Goal: Task Accomplishment & Management: Use online tool/utility

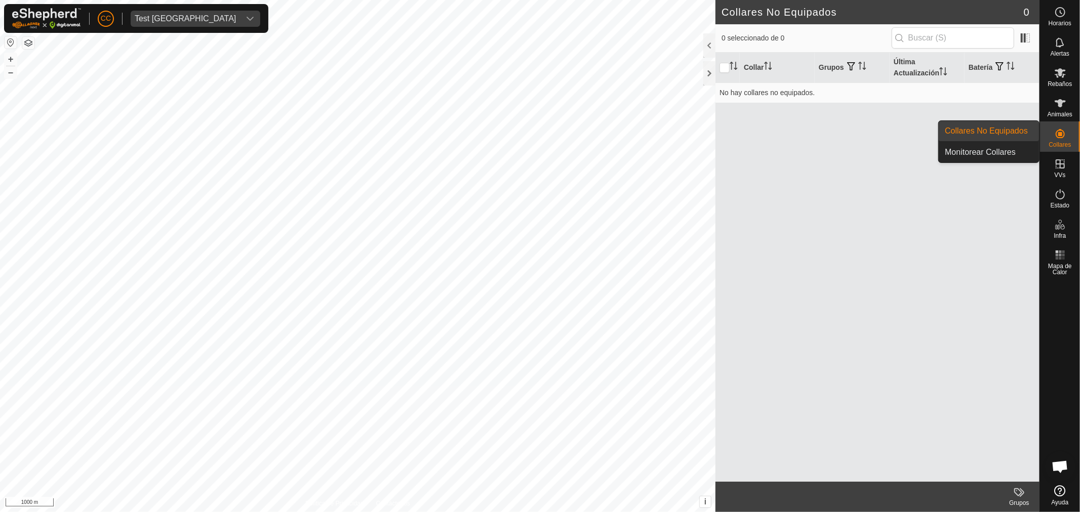
click at [1012, 134] on link "Collares No Equipados" at bounding box center [988, 131] width 100 height 20
click at [165, 19] on div "Test [GEOGRAPHIC_DATA]" at bounding box center [185, 19] width 101 height 8
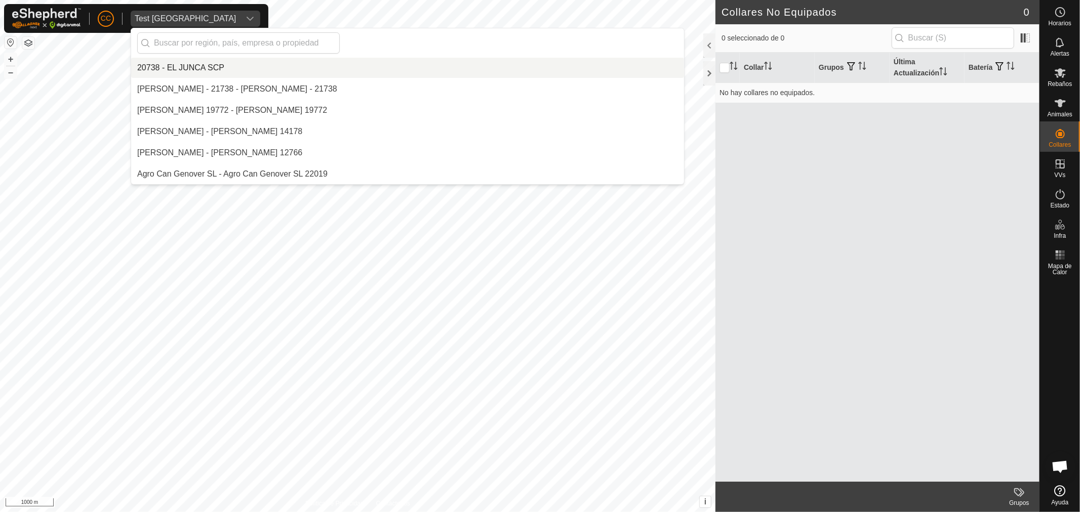
scroll to position [7011, 0]
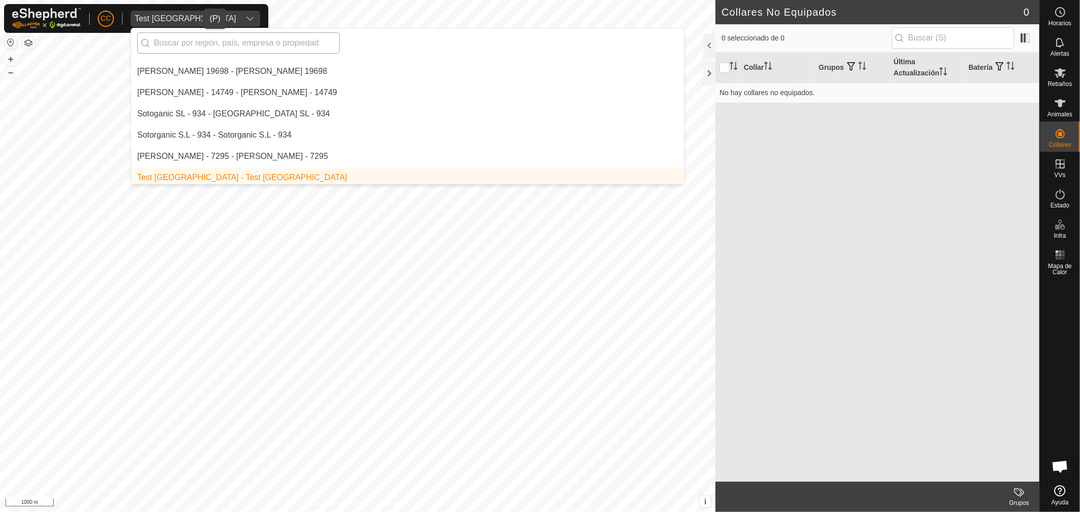
click at [248, 42] on input "text" at bounding box center [238, 42] width 202 height 21
type input "d"
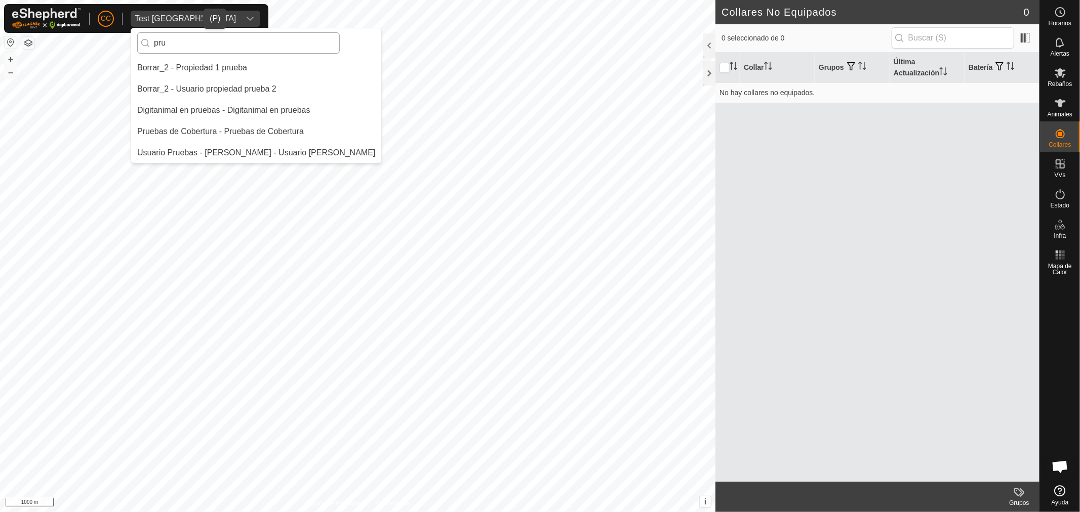
scroll to position [0, 0]
type input "prue"
click at [274, 109] on li "Digitanimal en pruebas - Digitanimal en pruebas" at bounding box center [256, 110] width 250 height 20
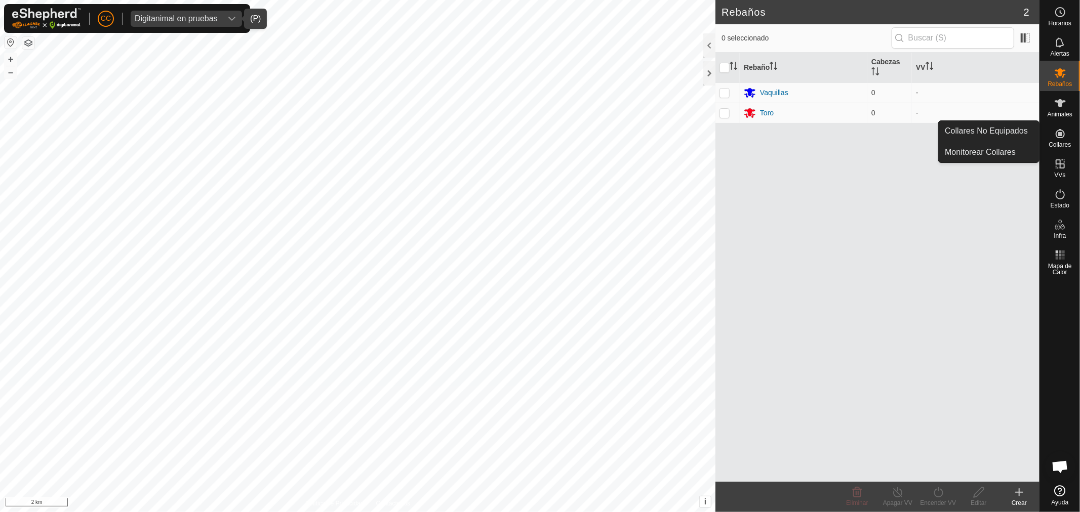
click at [1014, 130] on link "Collares No Equipados" at bounding box center [988, 131] width 100 height 20
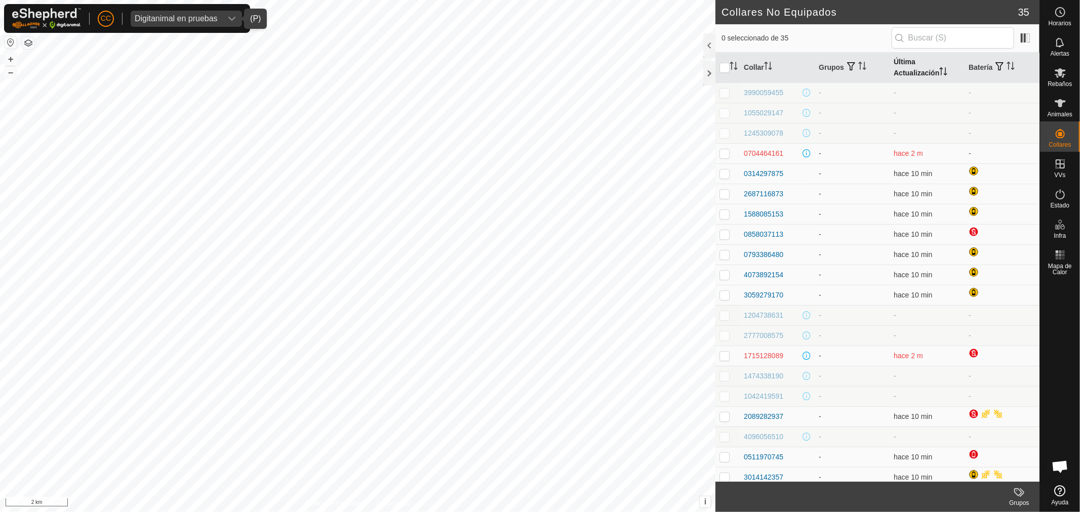
click at [903, 62] on th "Última Actualización" at bounding box center [926, 68] width 75 height 30
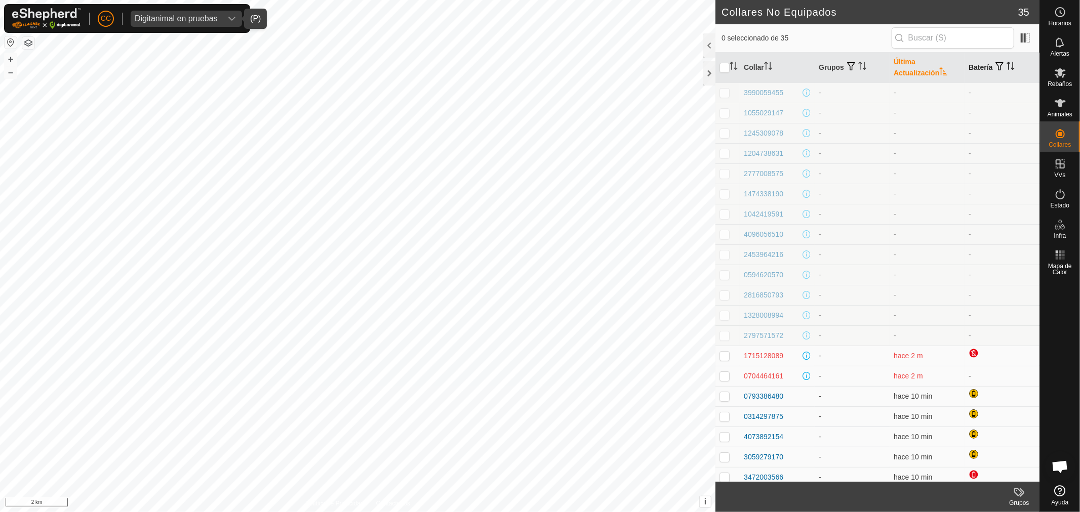
click at [973, 65] on th "Batería" at bounding box center [1001, 68] width 75 height 30
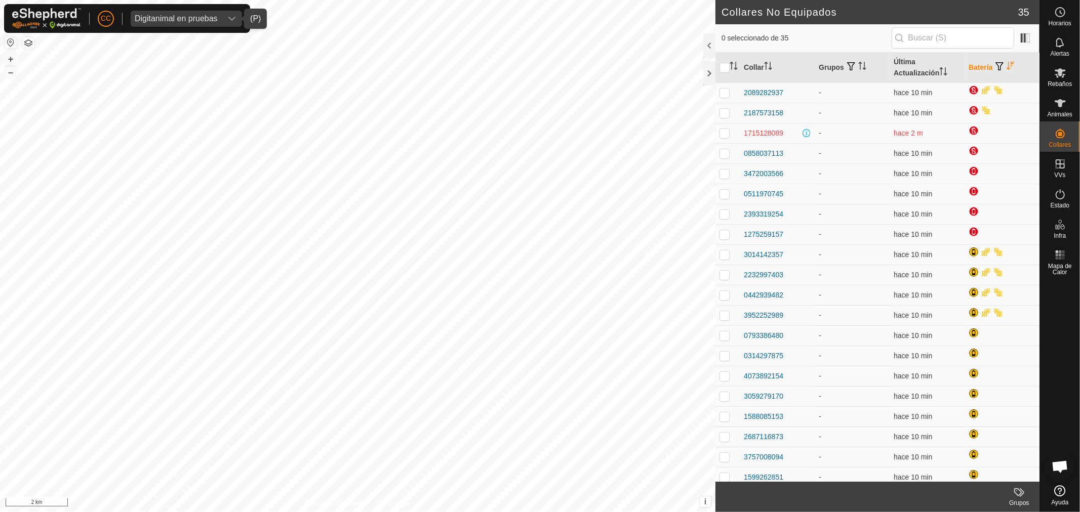
click at [970, 66] on th "Batería" at bounding box center [1001, 68] width 75 height 30
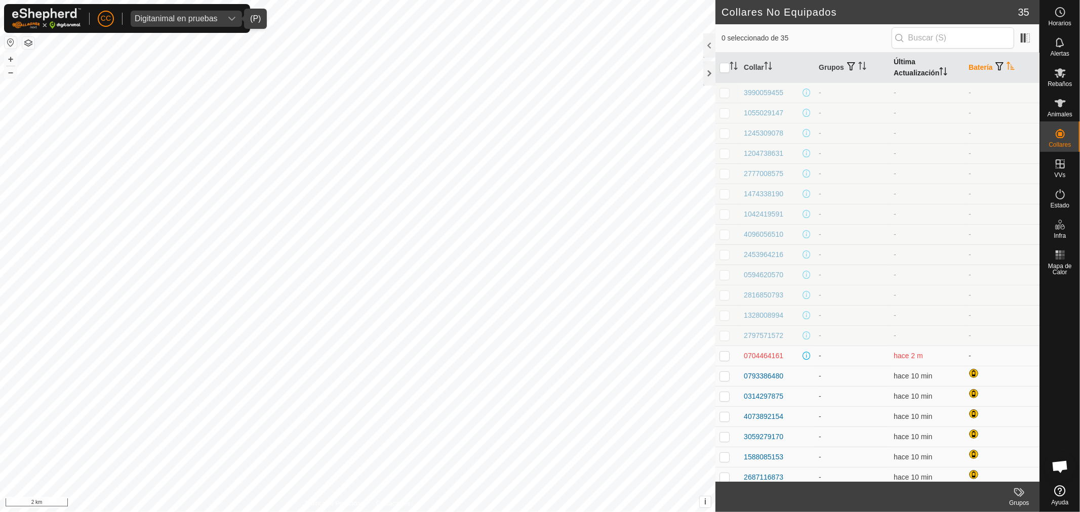
click at [917, 75] on th "Última Actualización" at bounding box center [926, 68] width 75 height 30
click at [915, 73] on th "Última Actualización" at bounding box center [926, 68] width 75 height 30
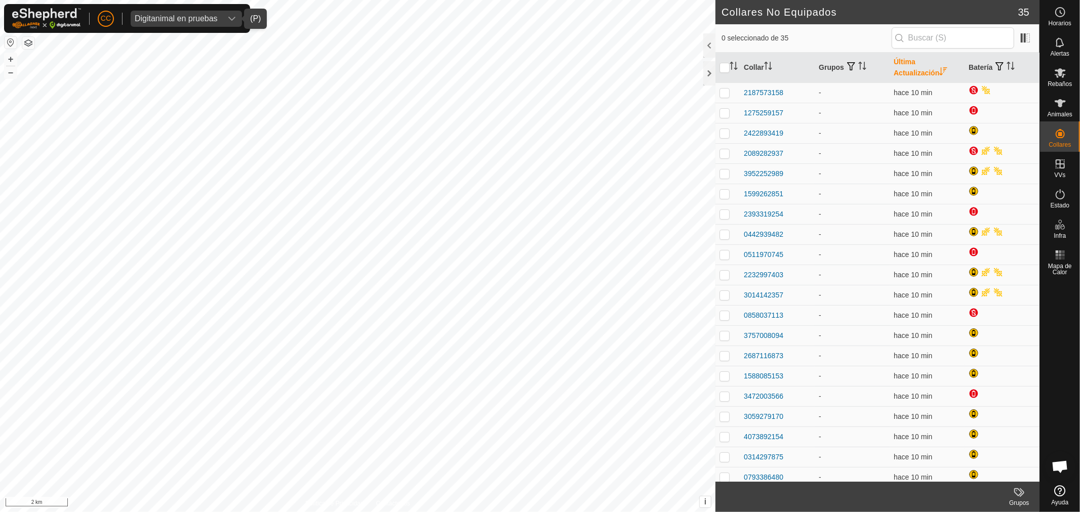
click at [912, 74] on th "Última Actualización" at bounding box center [926, 68] width 75 height 30
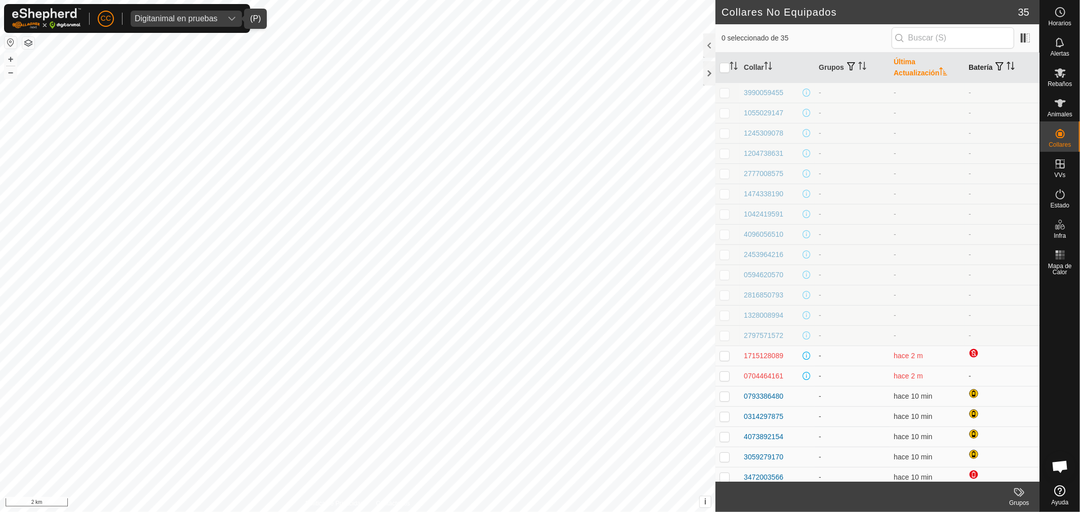
click at [978, 65] on th "Batería" at bounding box center [1001, 68] width 75 height 30
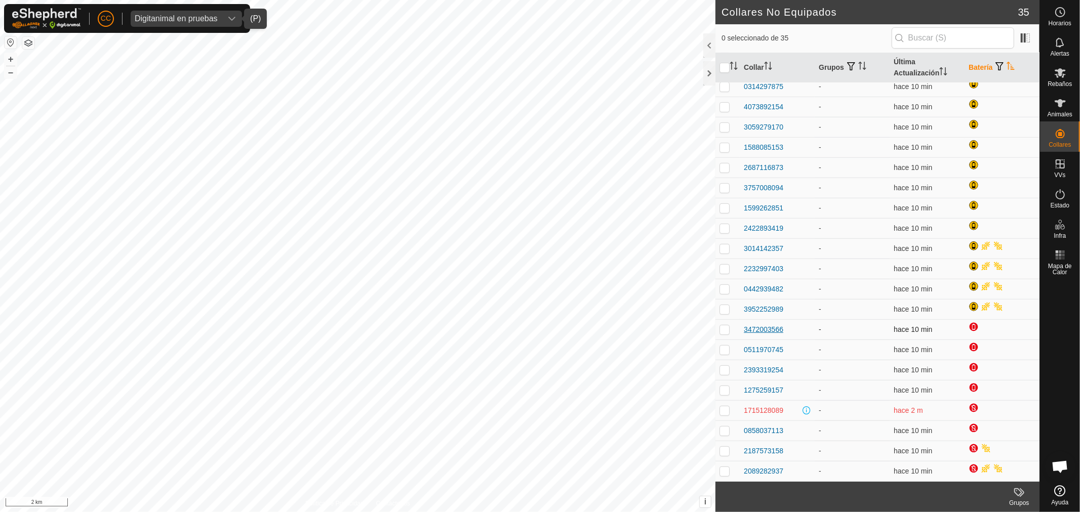
click at [769, 330] on div "3472003566" at bounding box center [762, 329] width 39 height 11
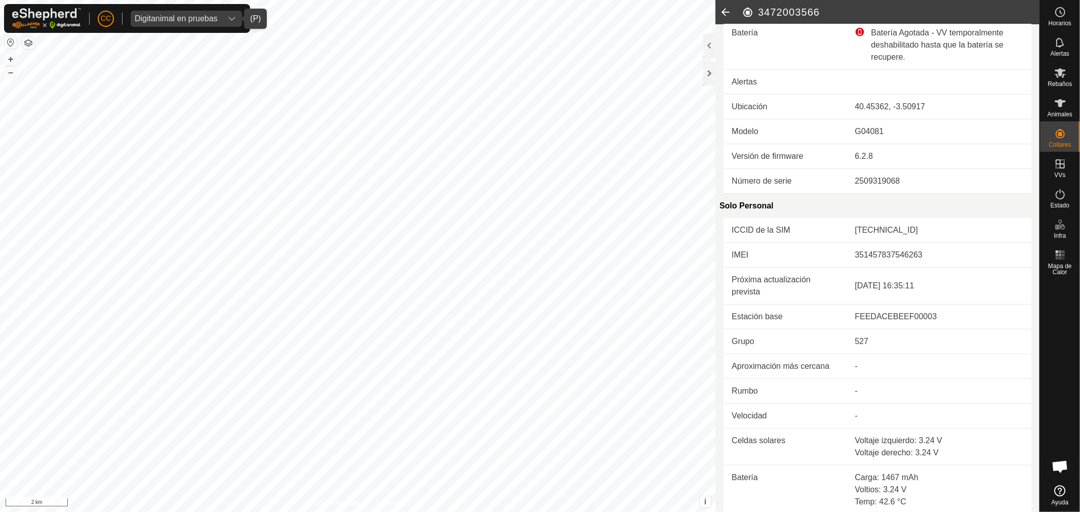
scroll to position [189, 0]
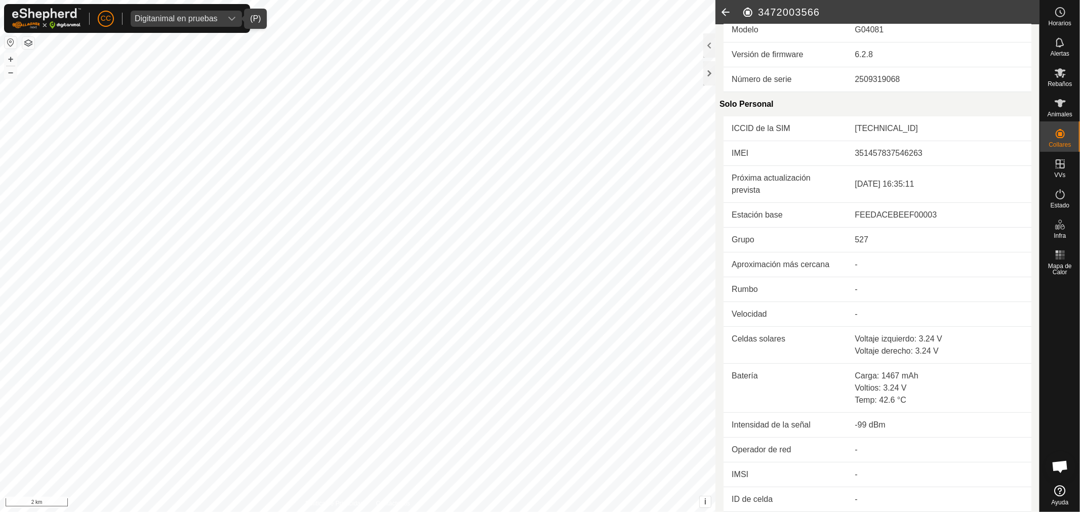
click at [726, 16] on icon at bounding box center [725, 12] width 20 height 24
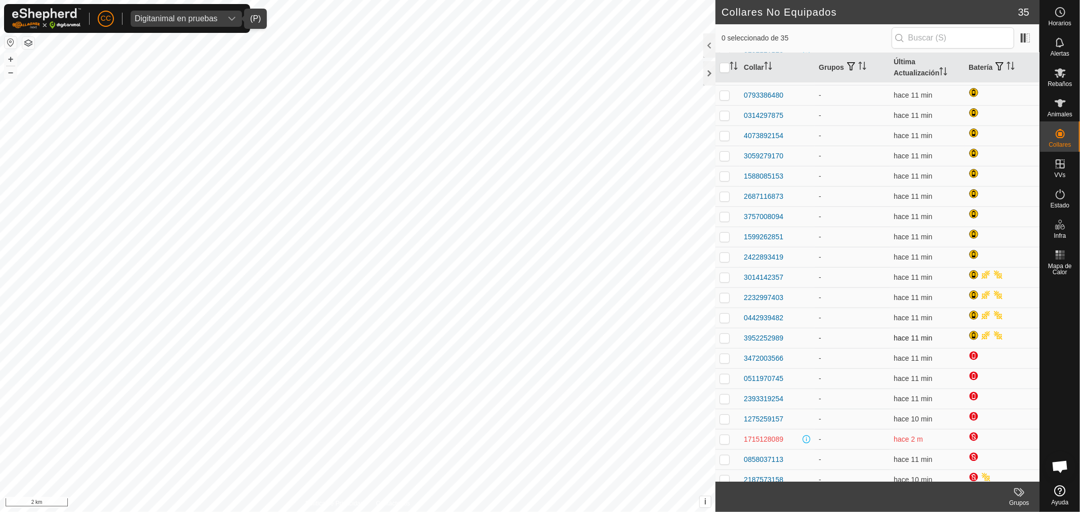
scroll to position [310, 0]
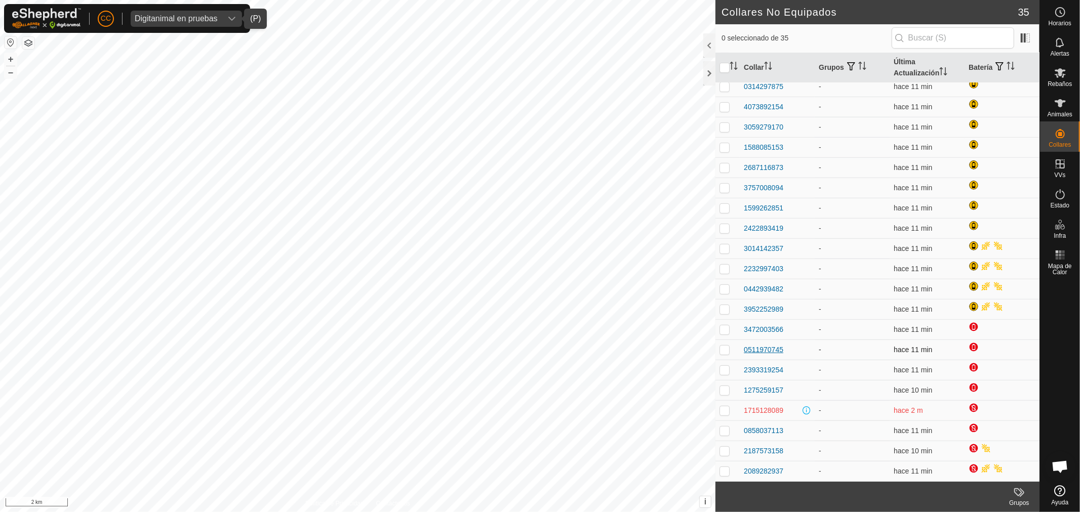
click at [765, 348] on div "0511970745" at bounding box center [762, 350] width 39 height 11
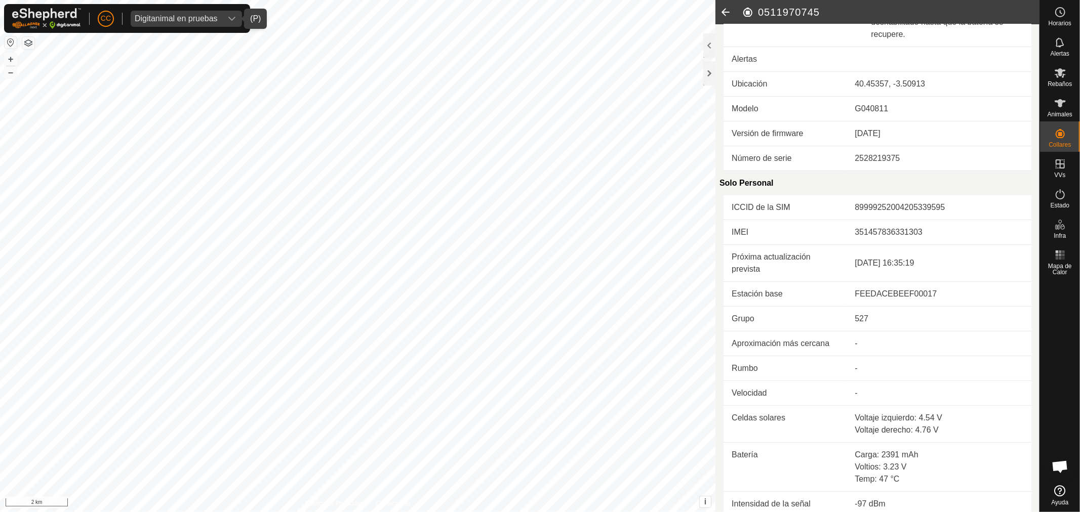
scroll to position [189, 0]
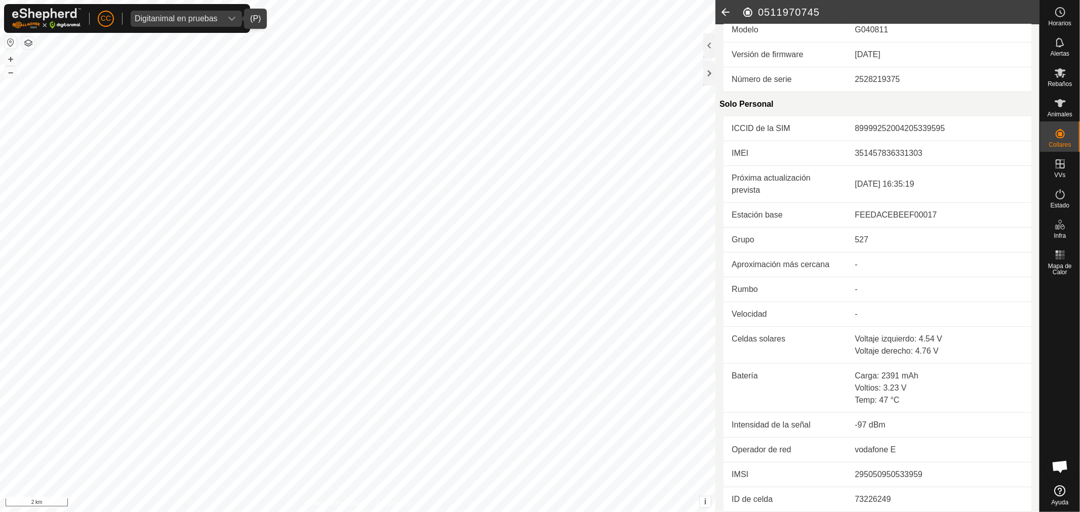
click at [723, 8] on icon at bounding box center [725, 12] width 20 height 24
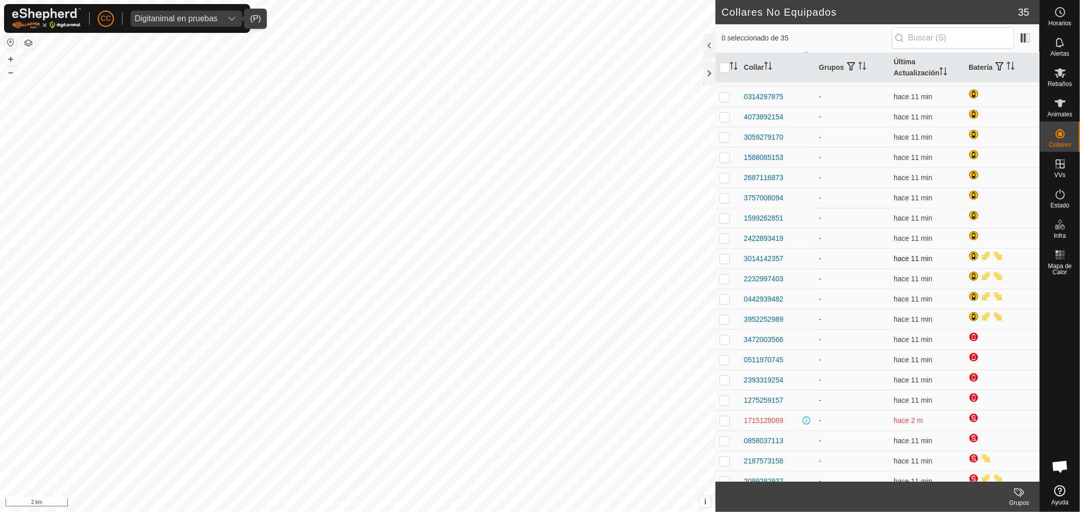
scroll to position [310, 0]
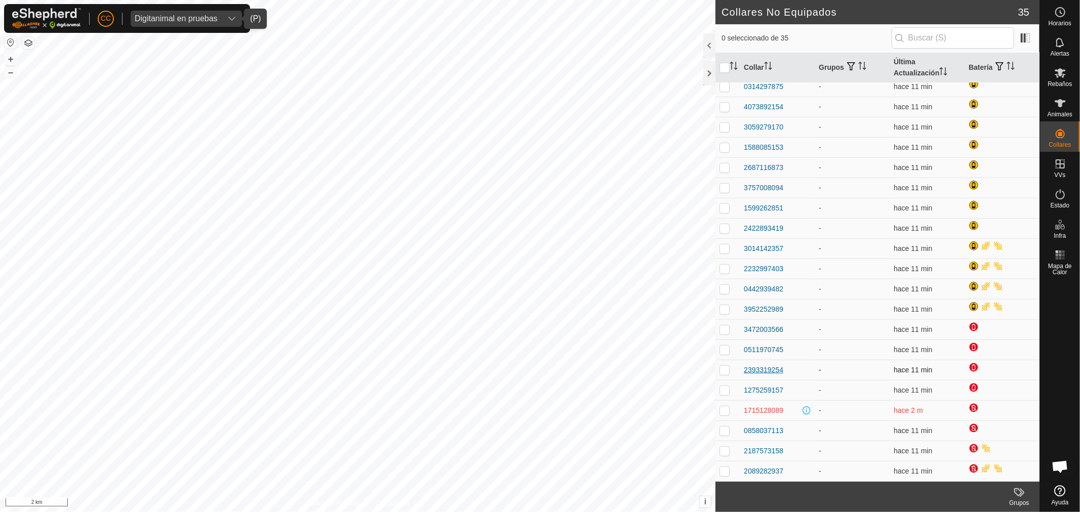
click at [759, 368] on div "2393319254" at bounding box center [762, 370] width 39 height 11
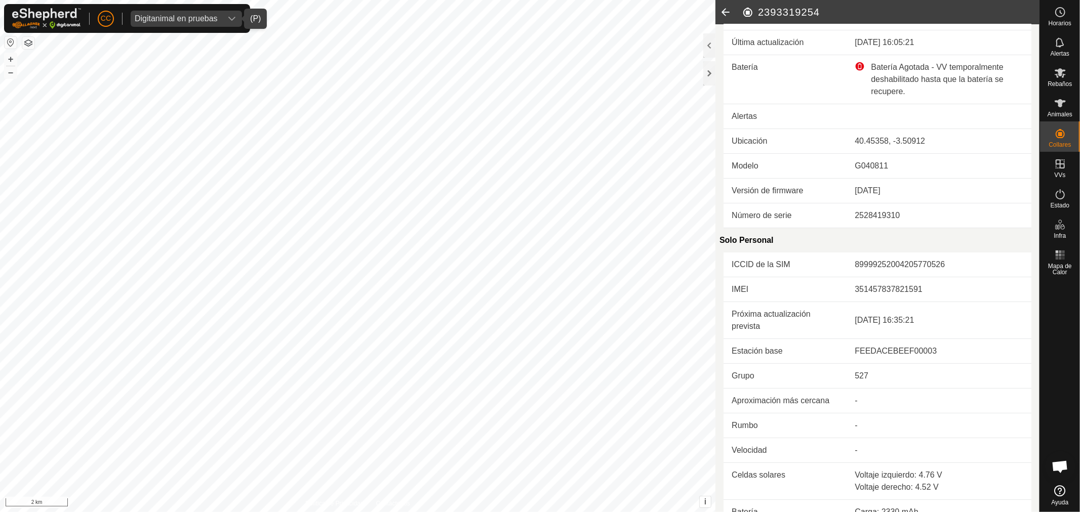
scroll to position [189, 0]
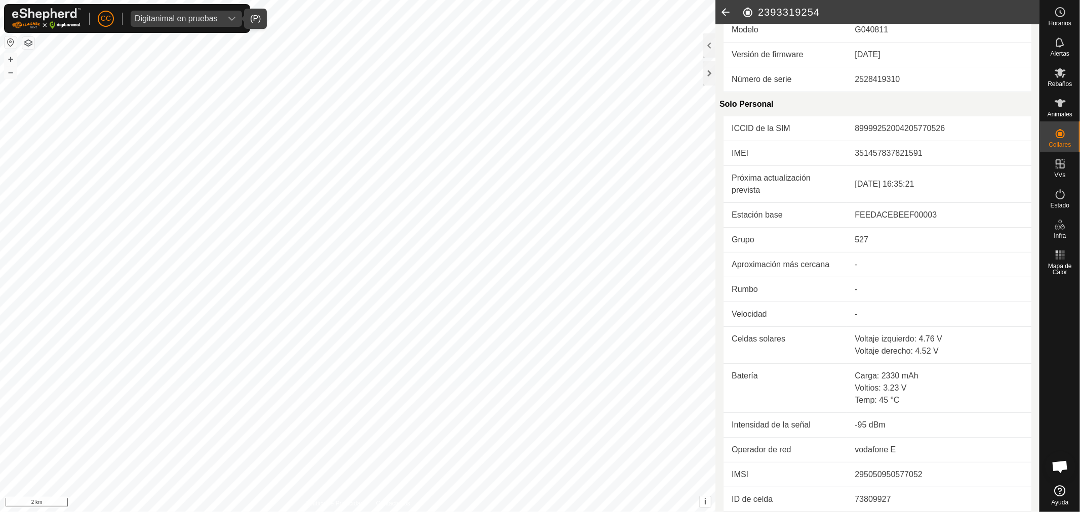
click at [727, 18] on icon at bounding box center [725, 12] width 20 height 24
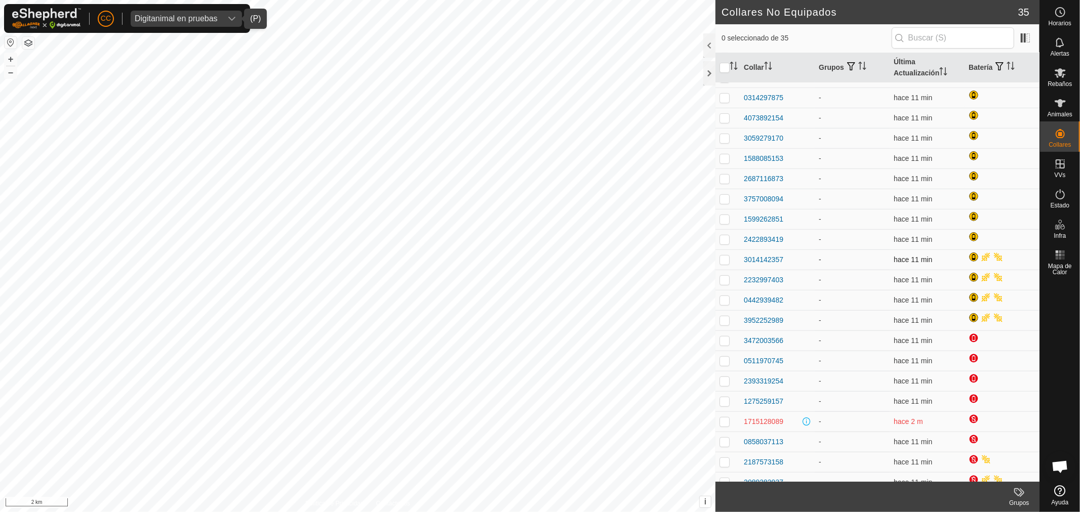
scroll to position [310, 0]
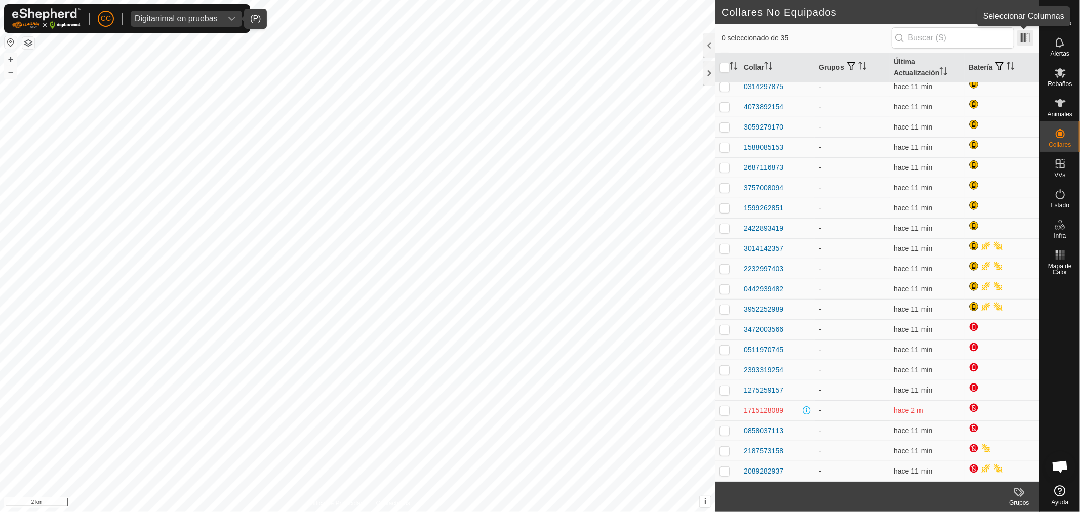
click at [1026, 39] on span at bounding box center [1025, 38] width 16 height 16
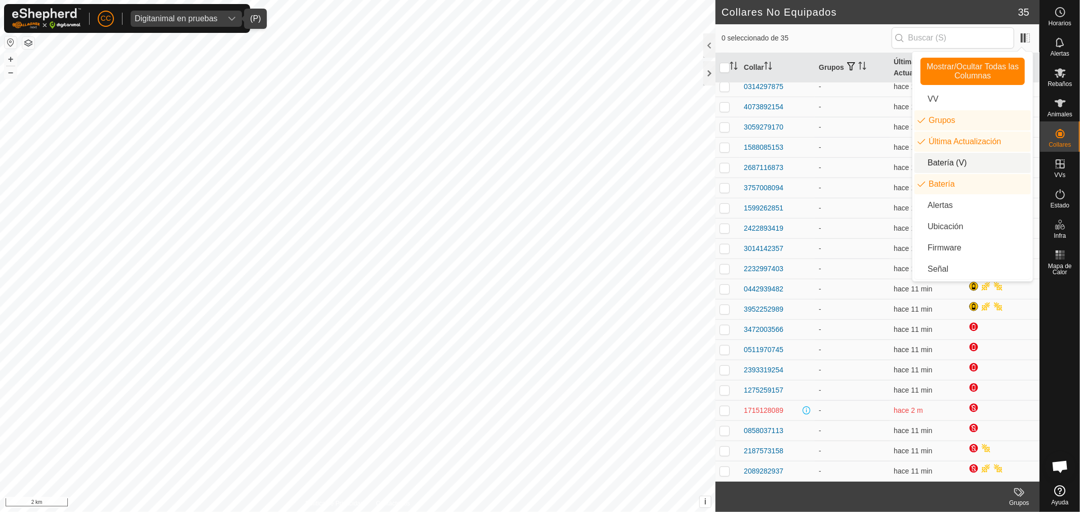
click at [939, 164] on li "Batería (V)" at bounding box center [972, 163] width 116 height 20
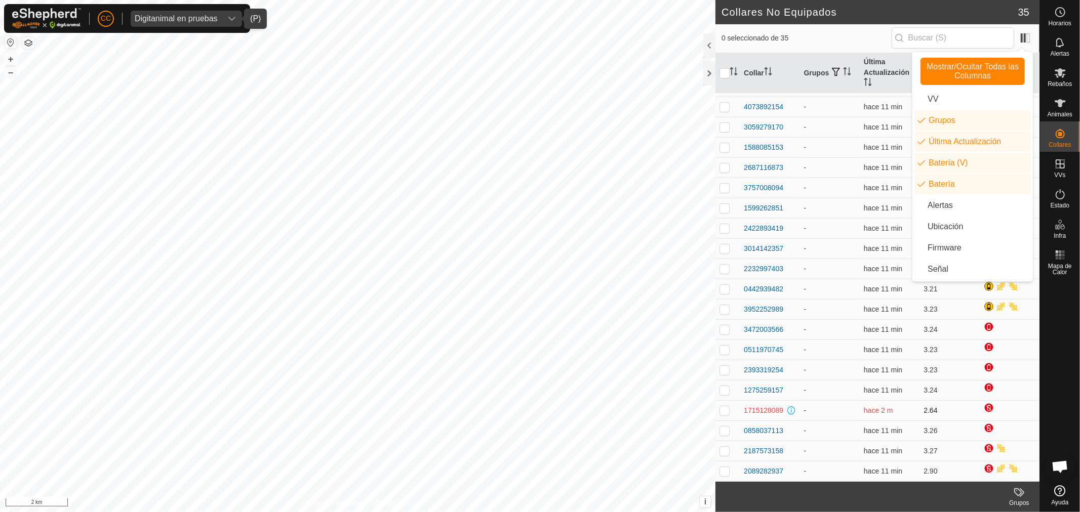
click at [923, 418] on td "2.64" at bounding box center [949, 410] width 60 height 20
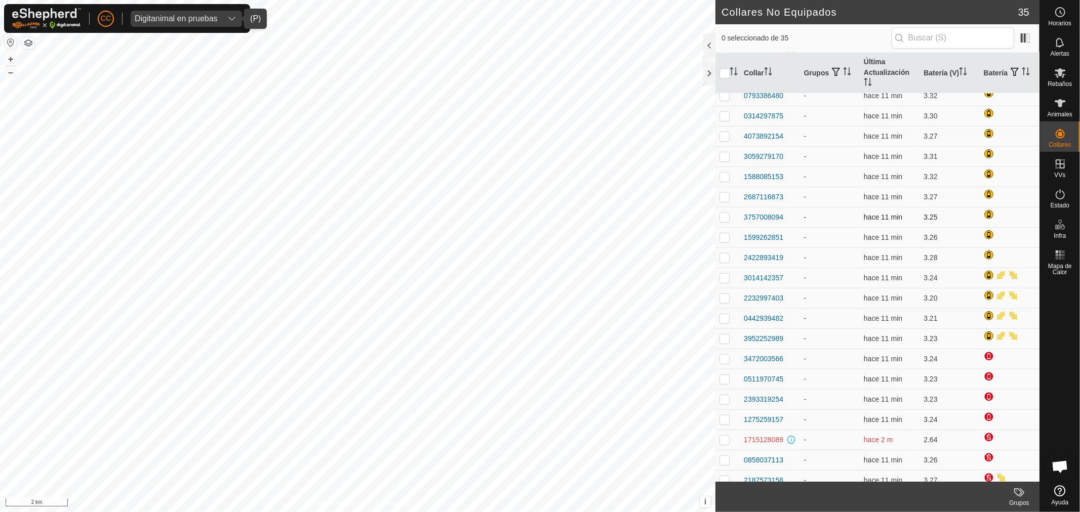
scroll to position [264, 0]
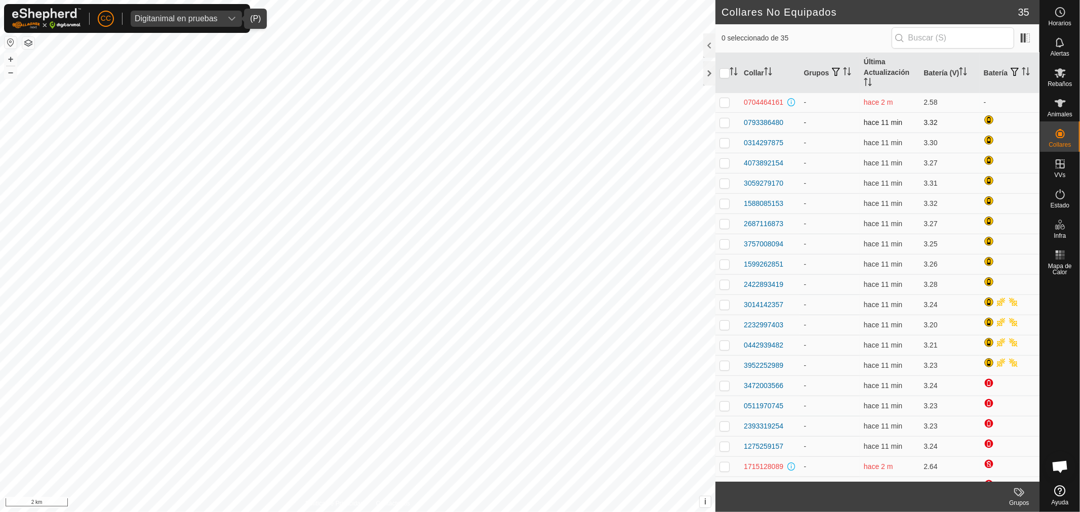
click at [762, 115] on td "0793386480" at bounding box center [769, 122] width 60 height 20
click at [762, 122] on div "0793386480" at bounding box center [762, 122] width 39 height 11
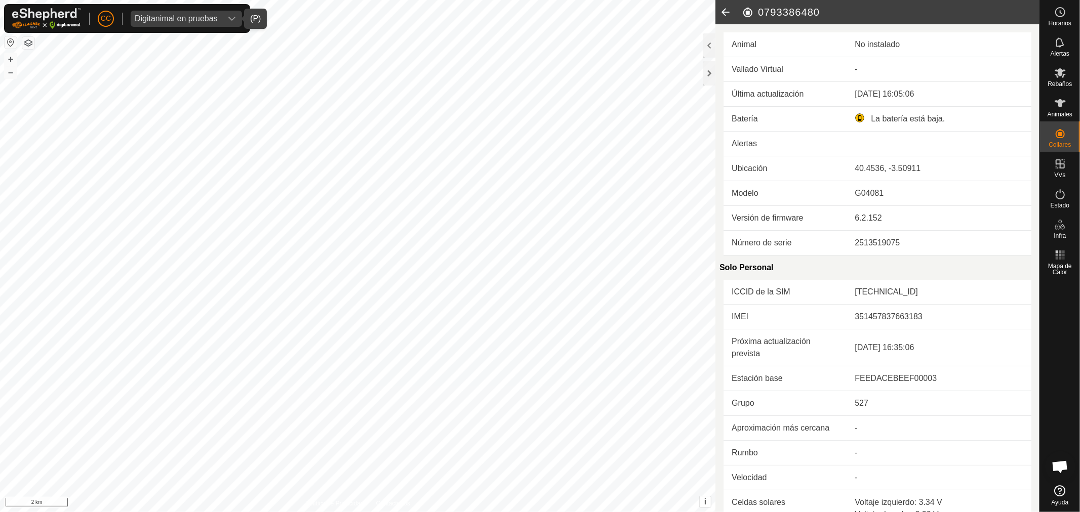
scroll to position [164, 0]
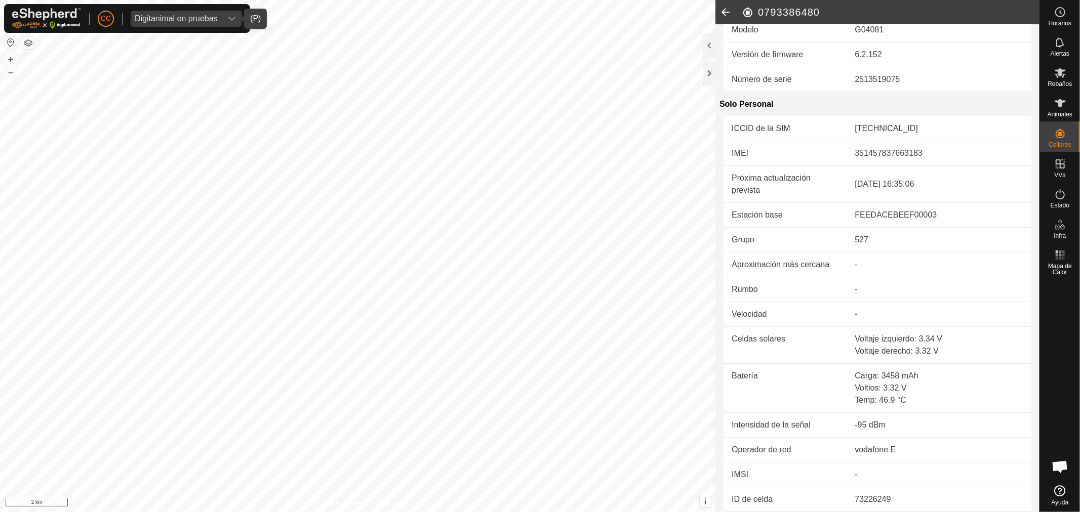
click at [723, 13] on icon at bounding box center [725, 12] width 20 height 24
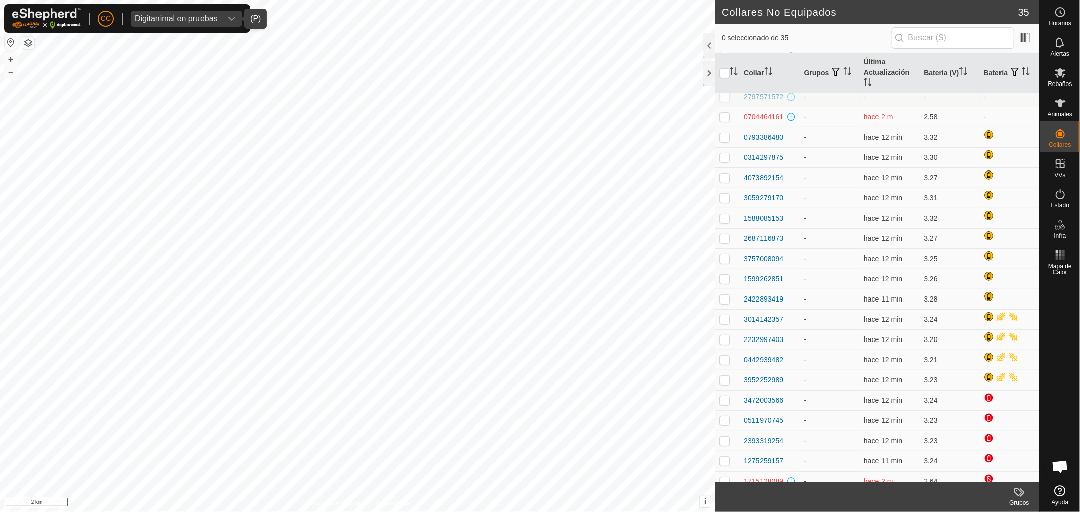
scroll to position [320, 0]
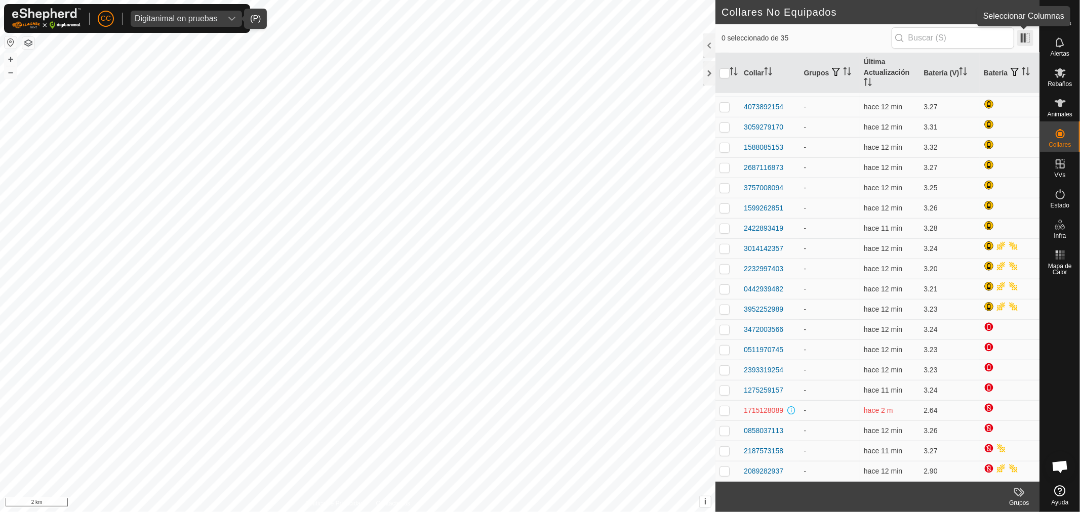
click at [1028, 39] on span at bounding box center [1025, 38] width 16 height 16
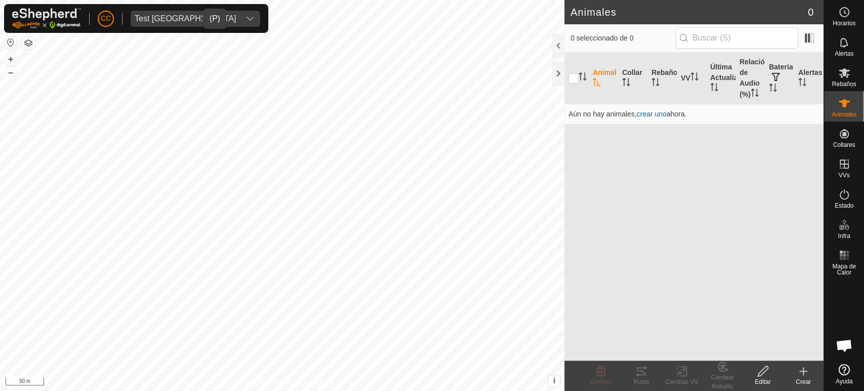
click at [246, 15] on icon "dropdown trigger" at bounding box center [250, 19] width 8 height 8
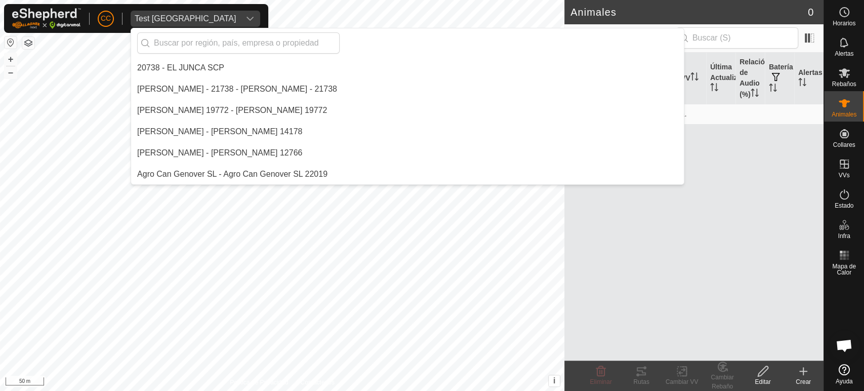
scroll to position [7015, 0]
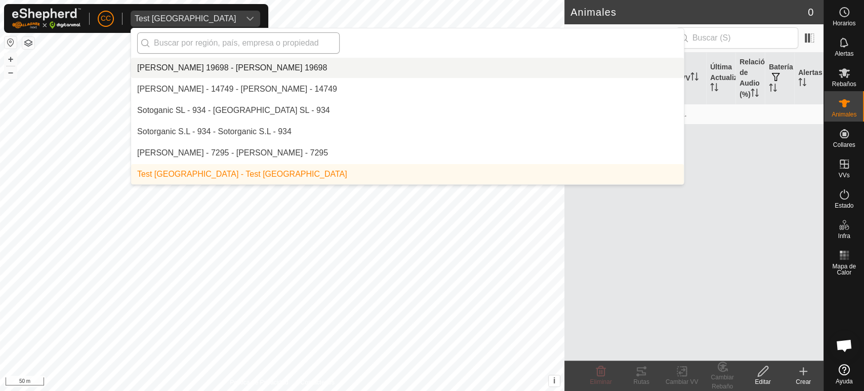
click at [186, 39] on input "text" at bounding box center [238, 42] width 202 height 21
